Goal: Transaction & Acquisition: Book appointment/travel/reservation

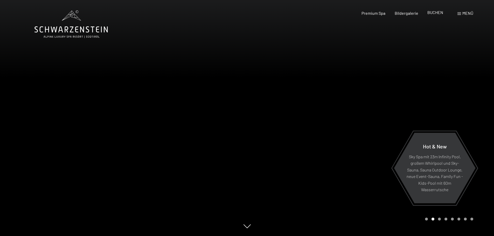
click at [436, 12] on span "BUCHEN" at bounding box center [435, 12] width 16 height 5
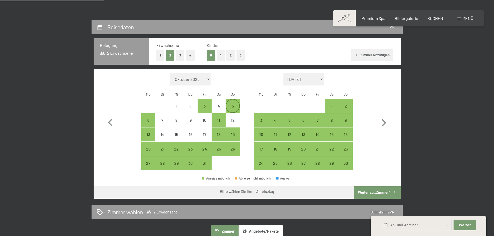
click at [231, 106] on div "5" at bounding box center [232, 110] width 13 height 13
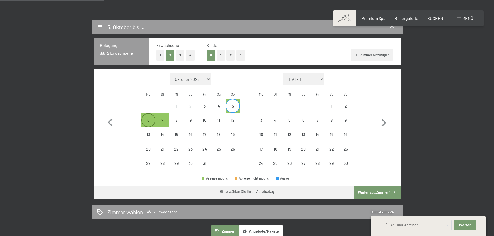
click at [151, 116] on div "6" at bounding box center [148, 120] width 13 height 13
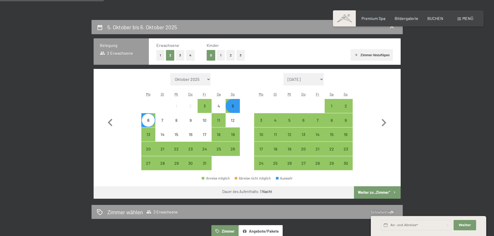
click at [367, 192] on button "Weiter zu „Zimmer“" at bounding box center [377, 192] width 46 height 12
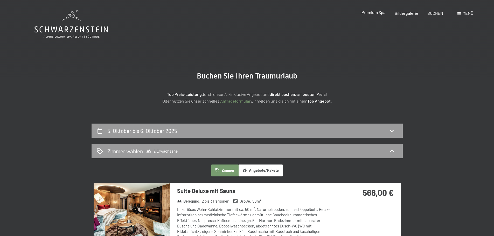
click at [366, 12] on span "Premium Spa" at bounding box center [373, 12] width 24 height 5
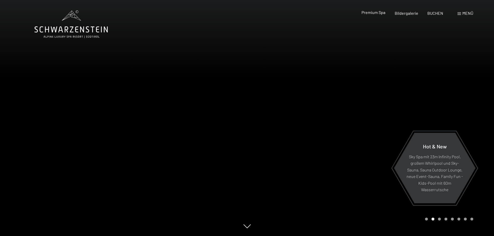
click at [368, 12] on span "Premium Spa" at bounding box center [373, 12] width 24 height 5
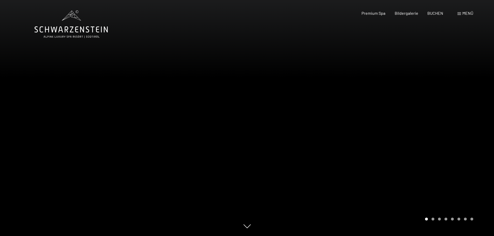
click at [464, 16] on div "Menü" at bounding box center [465, 13] width 16 height 6
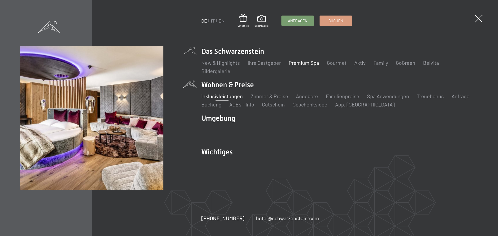
click at [220, 97] on link "Inklusivleistungen" at bounding box center [221, 96] width 41 height 6
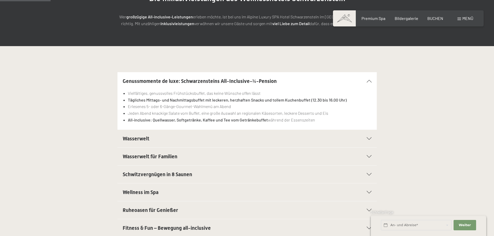
scroll to position [52, 0]
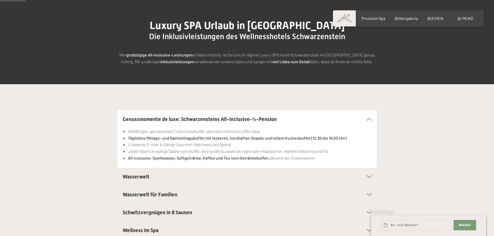
click at [347, 19] on span at bounding box center [344, 18] width 23 height 16
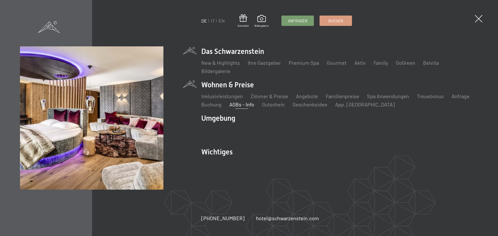
click at [248, 103] on link "AGBs - Info" at bounding box center [241, 104] width 25 height 6
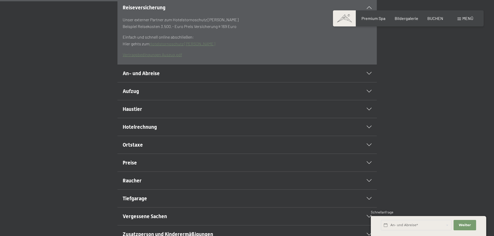
click at [336, 77] on h2 "An- und Abreise" at bounding box center [235, 73] width 224 height 7
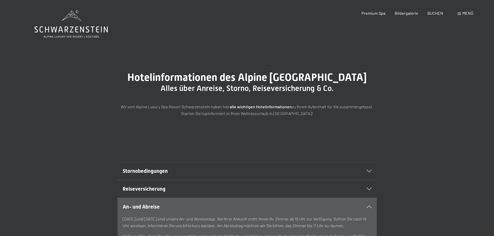
click at [458, 15] on span at bounding box center [459, 13] width 4 height 3
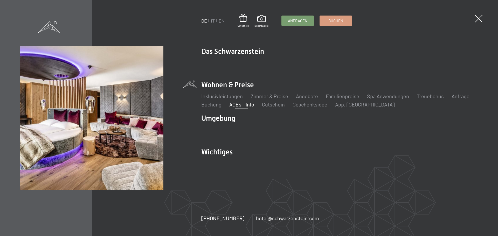
click at [279, 99] on li "Zimmer & Preise Liste" at bounding box center [269, 96] width 38 height 7
click at [280, 96] on link "Zimmer & Preise" at bounding box center [269, 96] width 38 height 6
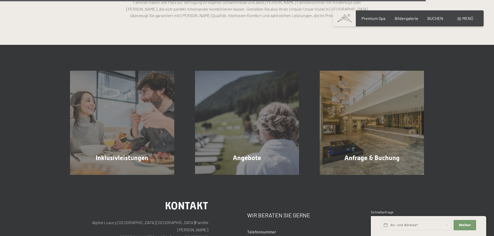
scroll to position [1583, 0]
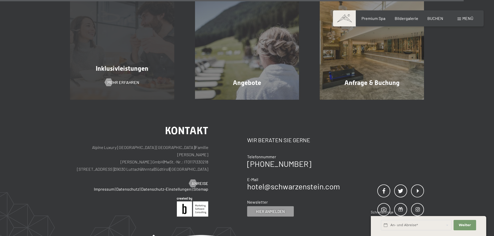
click at [118, 71] on span "Inklusivleistungen" at bounding box center [122, 69] width 53 height 8
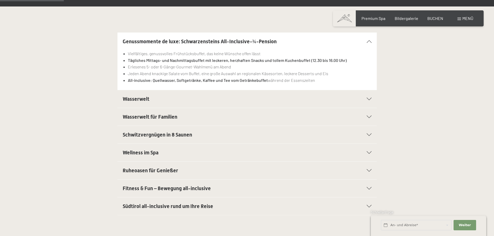
click at [352, 97] on div "Wasserwelt" at bounding box center [247, 99] width 249 height 18
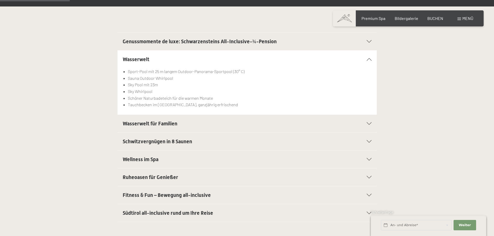
scroll to position [155, 0]
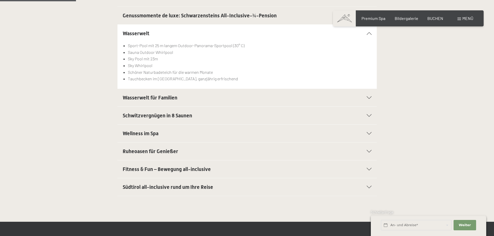
click at [352, 97] on div "Wasserwelt für Familien" at bounding box center [247, 98] width 249 height 18
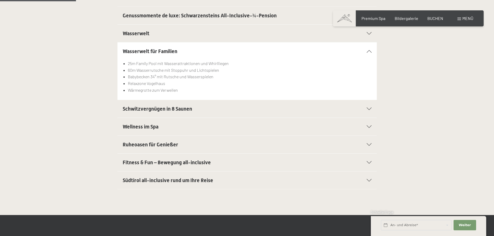
click at [345, 110] on h2 "Schwitzvergnügen in 8 Saunen" at bounding box center [235, 108] width 224 height 7
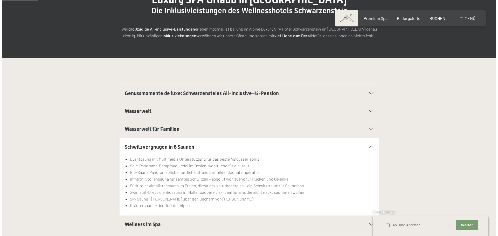
scroll to position [0, 0]
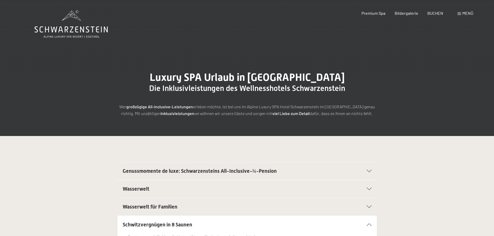
click at [467, 16] on div "Menü" at bounding box center [465, 13] width 16 height 6
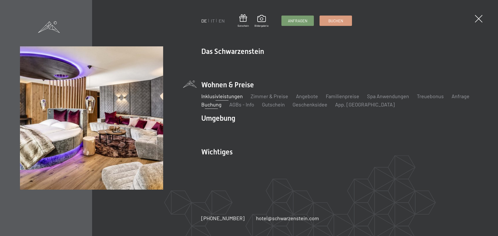
click at [212, 103] on link "Buchung" at bounding box center [211, 104] width 20 height 6
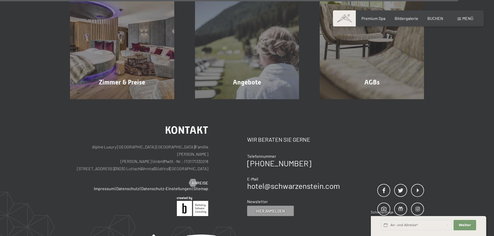
scroll to position [1649, 0]
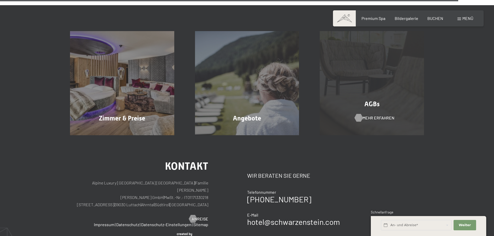
click at [361, 117] on div "AGBs Mehr erfahren" at bounding box center [371, 83] width 125 height 104
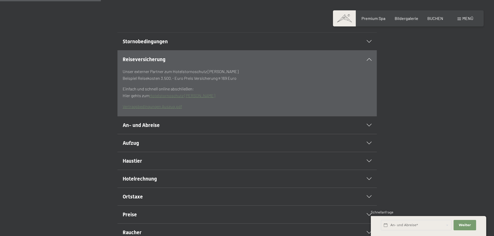
click at [344, 129] on h2 "An- und Abreise" at bounding box center [235, 125] width 224 height 7
